Goal: Information Seeking & Learning: Learn about a topic

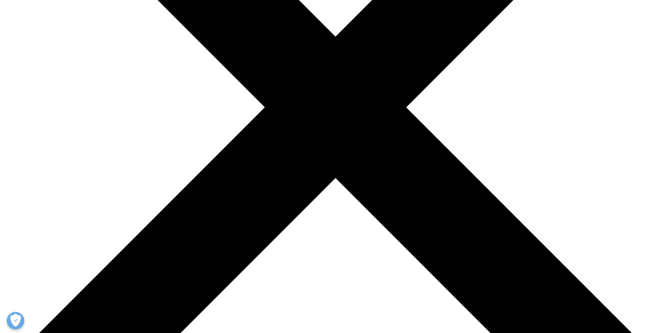
scroll to position [246, 0]
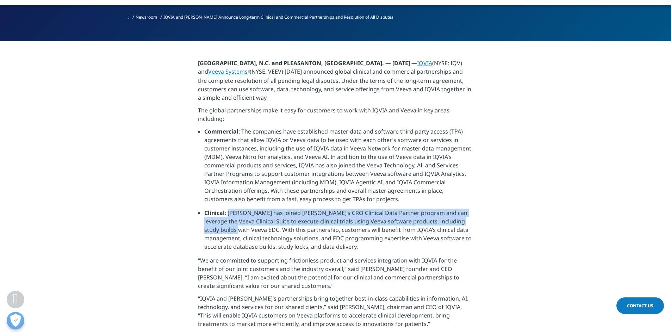
drag, startPoint x: 227, startPoint y: 187, endPoint x: 235, endPoint y: 203, distance: 17.6
click at [235, 208] on li "Clinical : [PERSON_NAME] has joined [PERSON_NAME]’s CRO Clinical Data Partner p…" at bounding box center [338, 232] width 269 height 48
copy li "IQVIA has joined [PERSON_NAME]’s CRO Clinical Data Partner program and can leve…"
